Goal: Task Accomplishment & Management: Complete application form

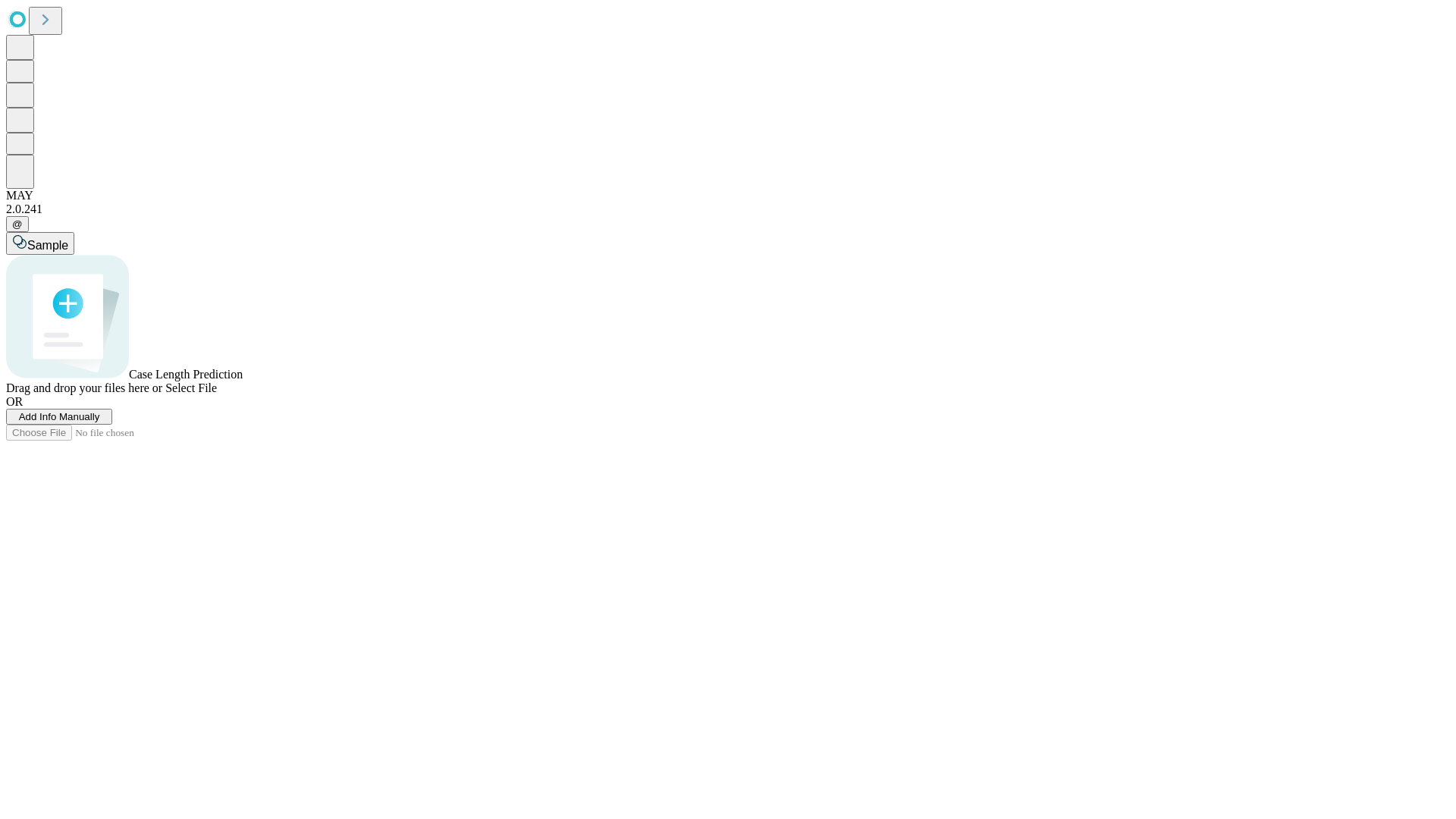
click at [101, 423] on span "Add Info Manually" at bounding box center [59, 417] width 81 height 12
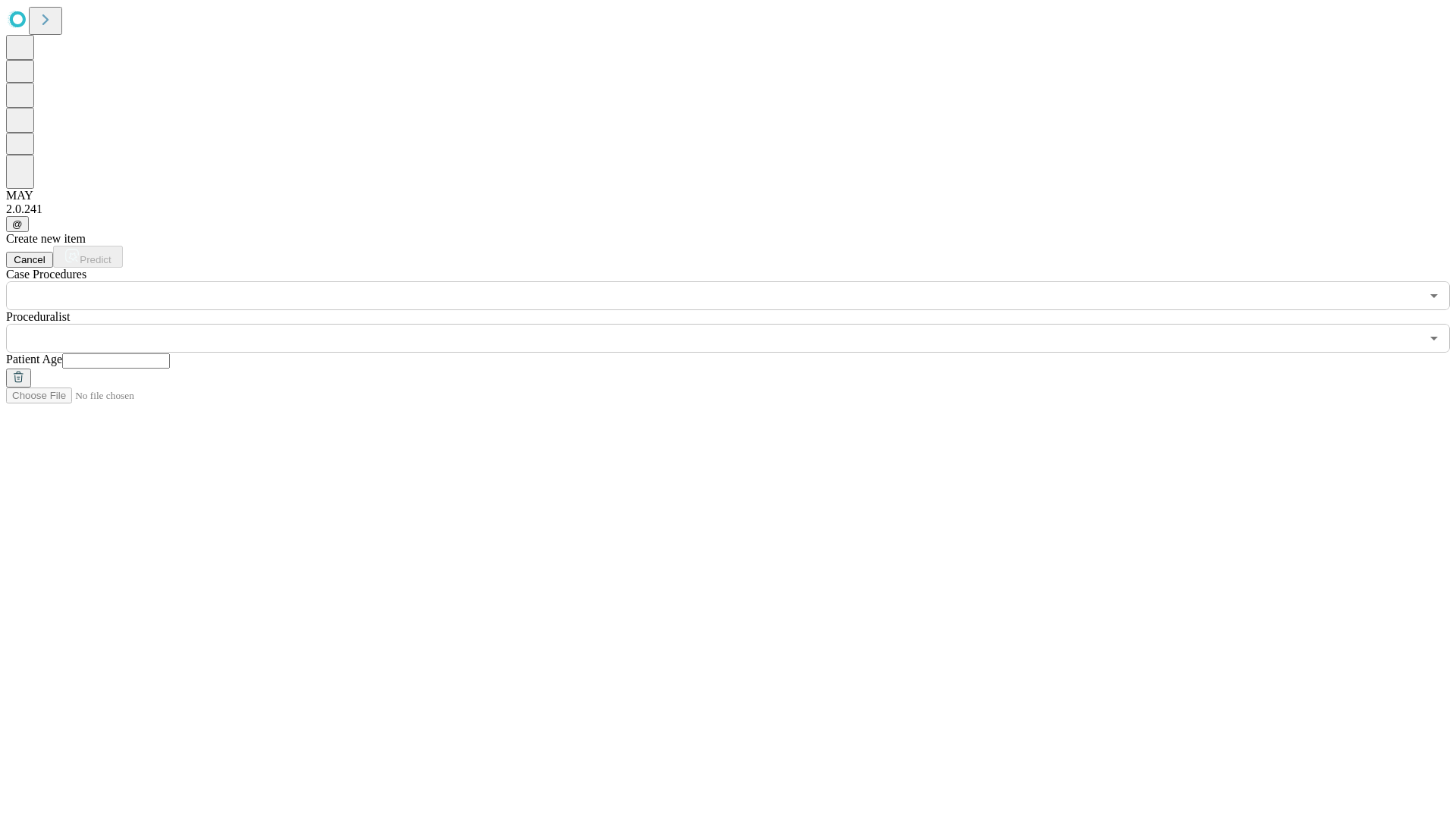
click at [170, 353] on input "text" at bounding box center [116, 361] width 107 height 16
type input "**"
click at [739, 324] on input "text" at bounding box center [712, 339] width 1414 height 29
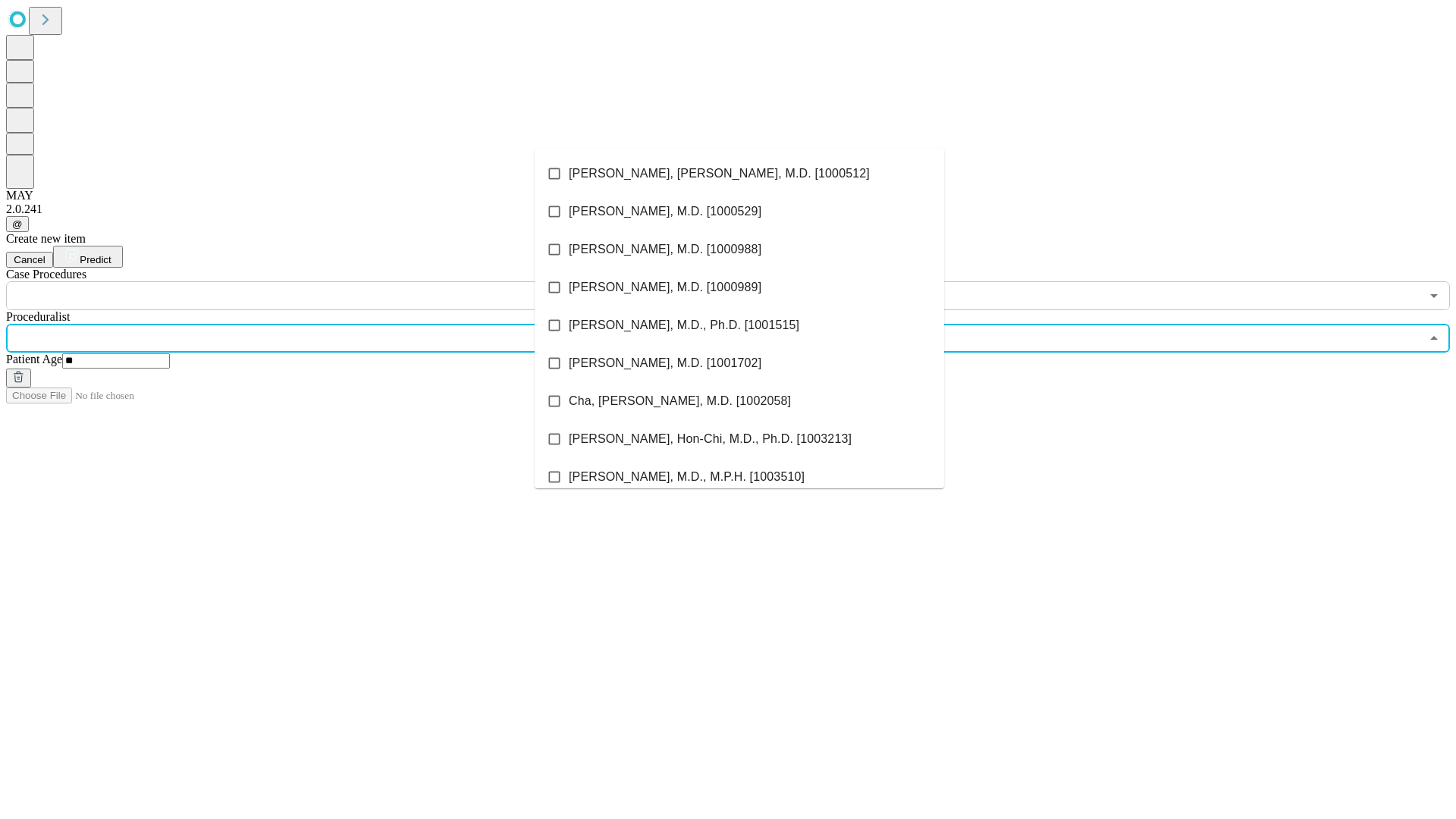
click at [740, 174] on li "[PERSON_NAME], [PERSON_NAME], M.D. [1000512]" at bounding box center [740, 174] width 410 height 38
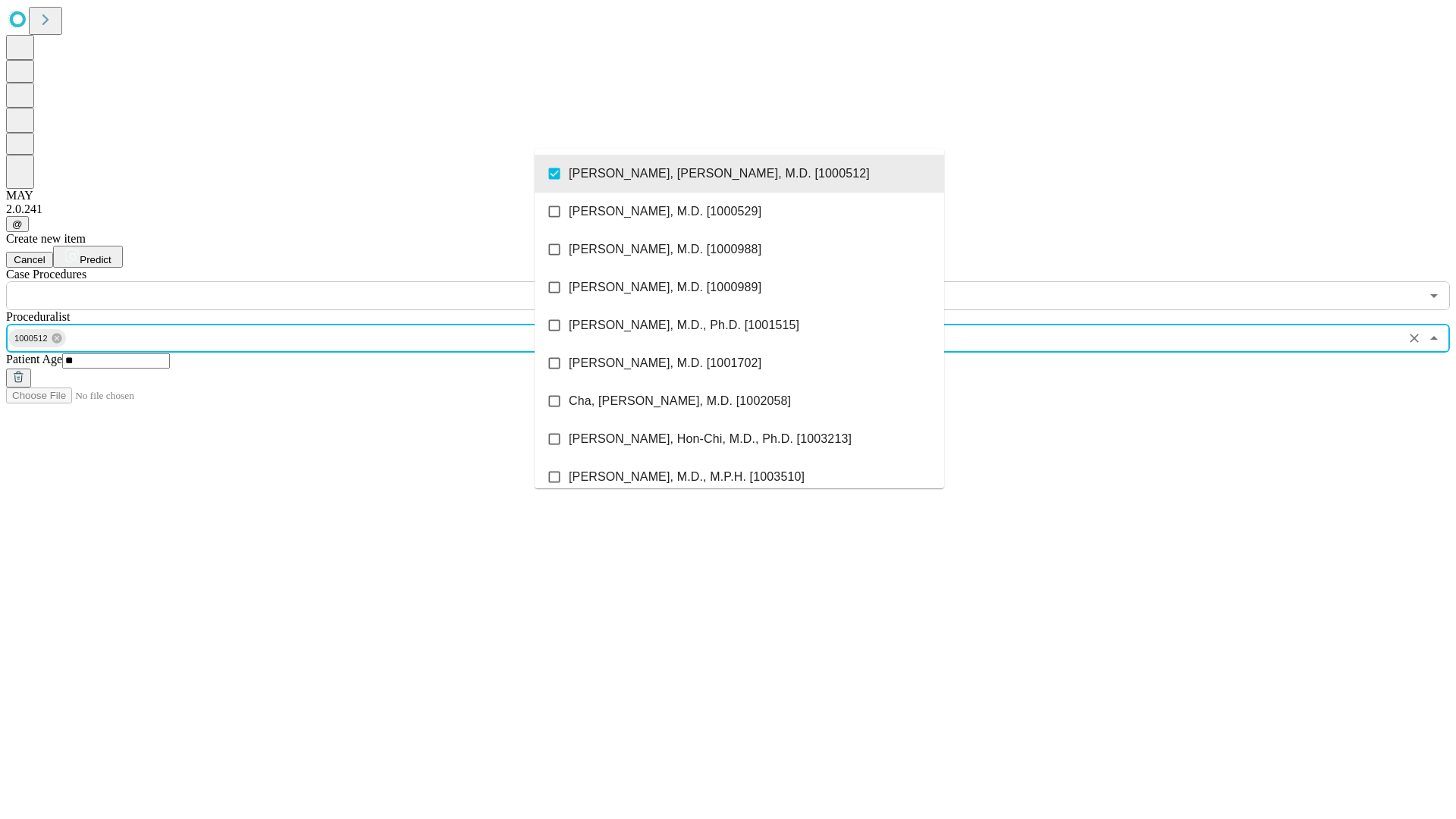
click at [318, 281] on input "text" at bounding box center [712, 296] width 1414 height 29
